Goal: Task Accomplishment & Management: Complete application form

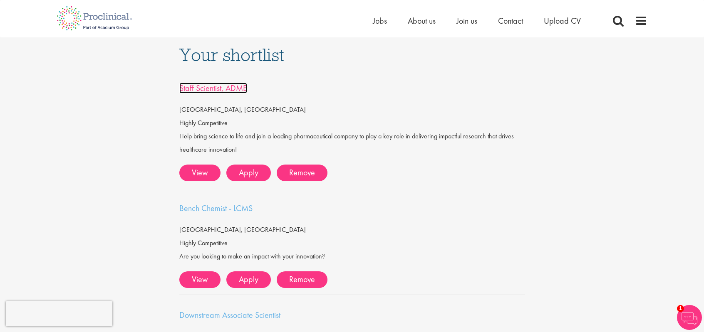
click at [212, 86] on span "Staff Scientist, ADME" at bounding box center [213, 88] width 68 height 11
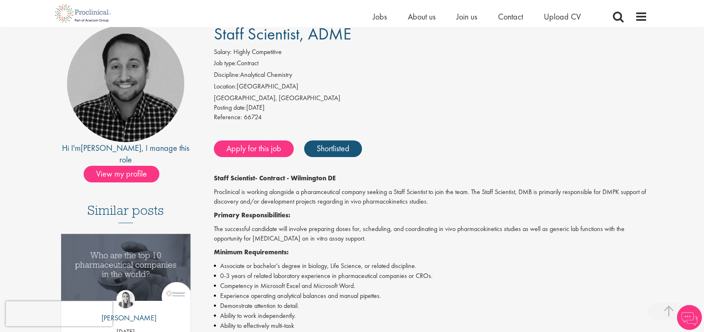
scroll to position [166, 0]
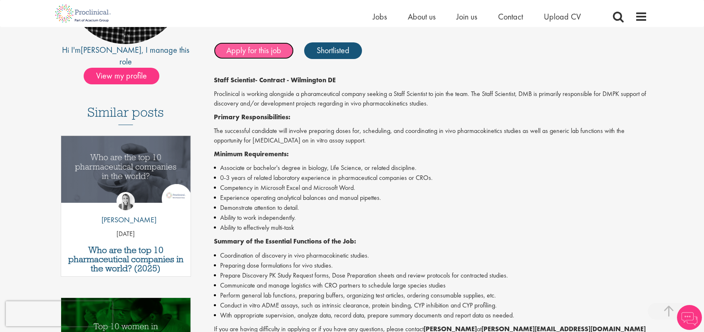
click at [262, 49] on link "Apply for this job" at bounding box center [254, 50] width 80 height 17
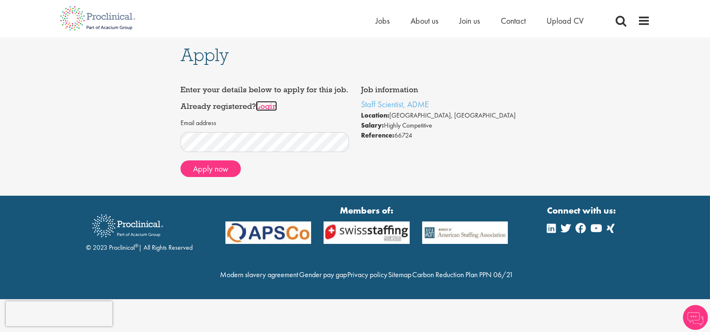
click at [266, 111] on link "Login" at bounding box center [266, 106] width 21 height 10
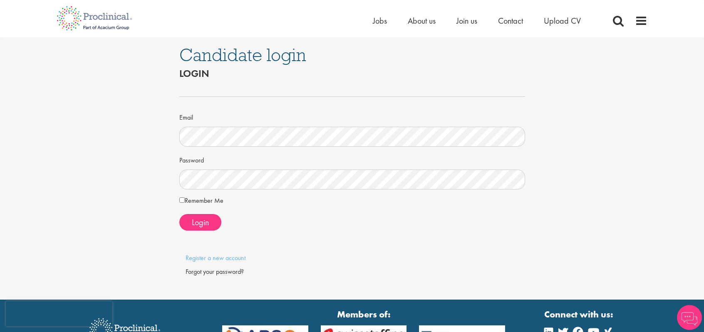
click at [229, 272] on div "Forgot your password?" at bounding box center [351, 272] width 333 height 10
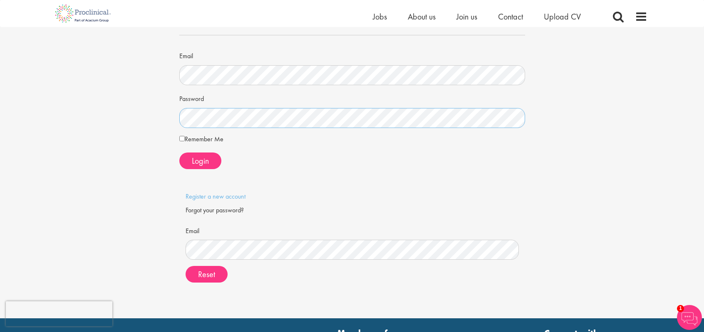
scroll to position [52, 0]
click at [244, 260] on form "Email Please supply a valid email Please supply a valid email Reset" at bounding box center [352, 256] width 321 height 66
click at [199, 276] on span "Reset" at bounding box center [206, 274] width 17 height 11
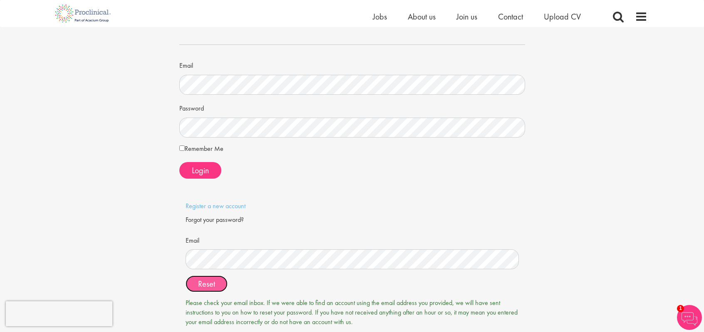
scroll to position [0, 0]
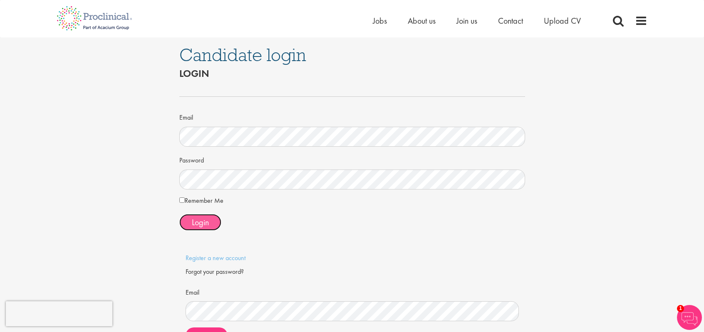
click at [200, 225] on span "Login" at bounding box center [200, 222] width 17 height 11
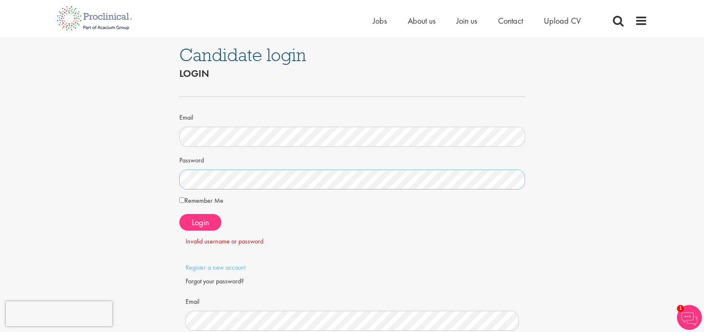
click at [116, 189] on div "Candidate login Login Email Password Remember Me" at bounding box center [352, 227] width 716 height 381
click at [208, 223] on span "Login" at bounding box center [200, 222] width 17 height 11
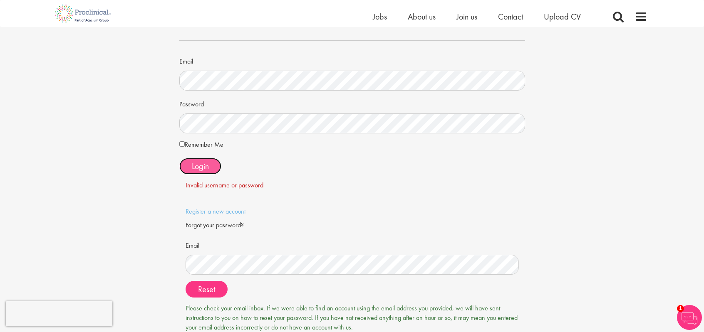
scroll to position [63, 0]
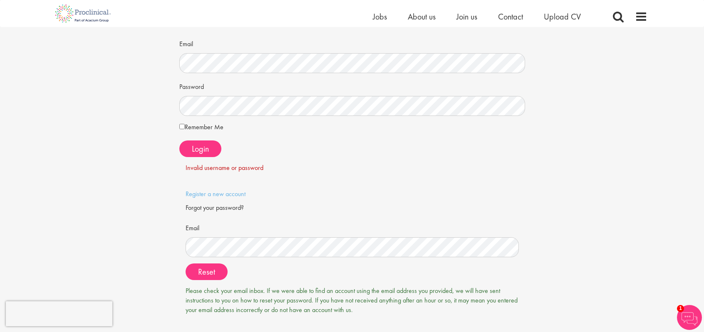
click at [635, 148] on div "Candidate login Login Email Password Remember Me" at bounding box center [352, 154] width 716 height 381
